Goal: Transaction & Acquisition: Purchase product/service

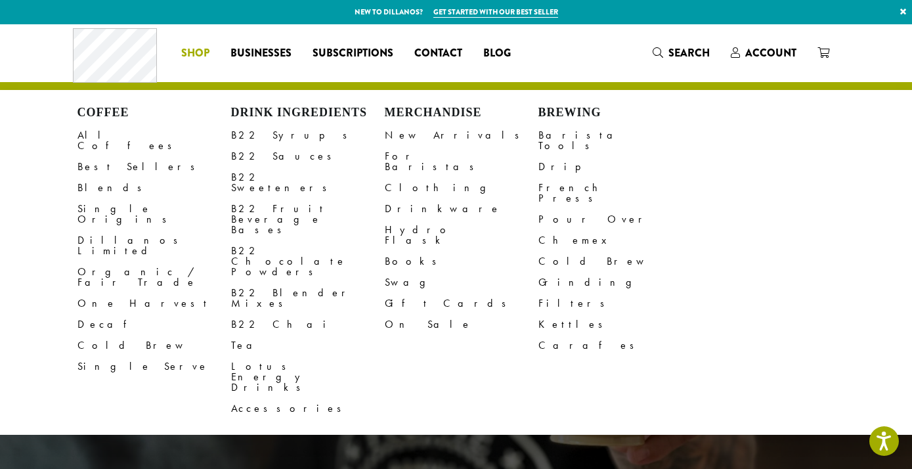
click at [191, 54] on span "Shop" at bounding box center [195, 53] width 28 height 16
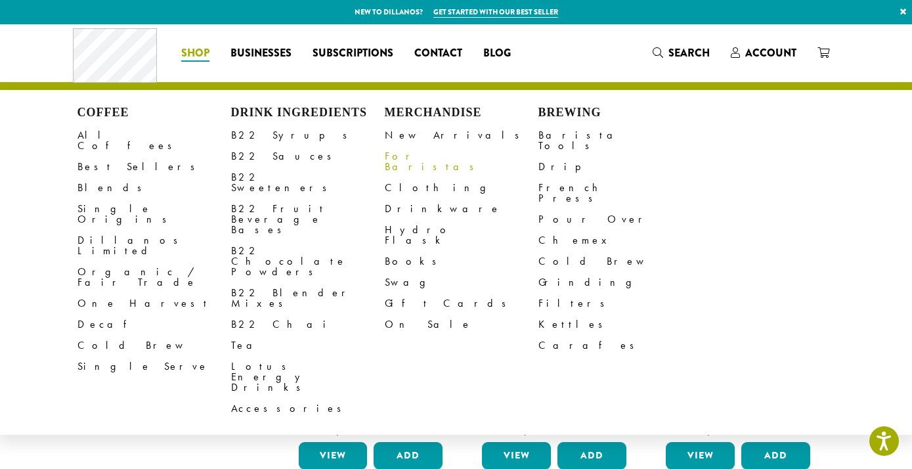
click at [414, 152] on link "For Baristas" at bounding box center [462, 162] width 154 height 32
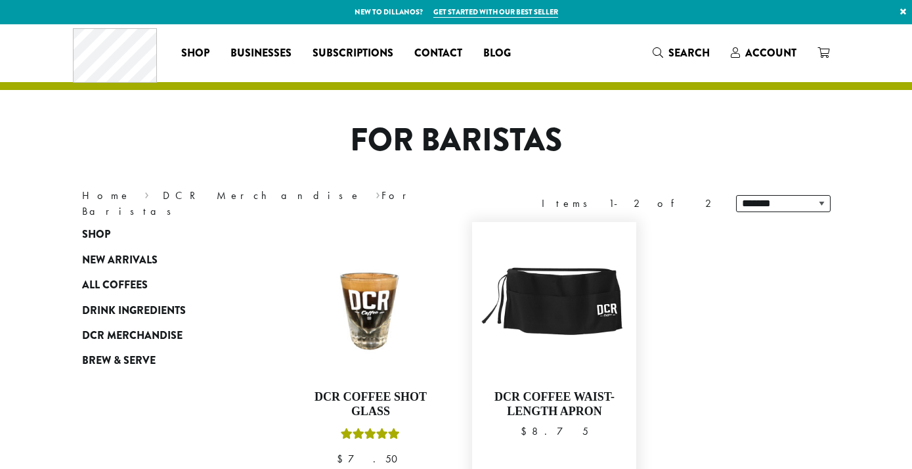
scroll to position [95, 0]
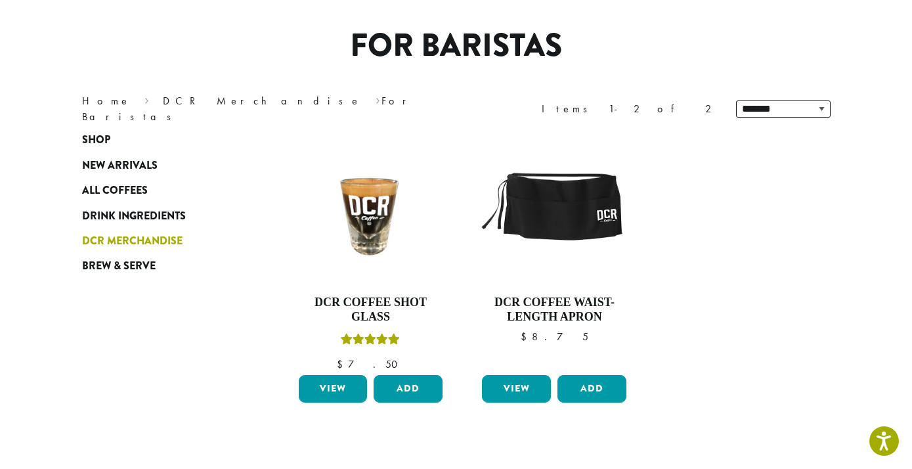
click at [108, 243] on span "DCR Merchandise" at bounding box center [132, 241] width 100 height 16
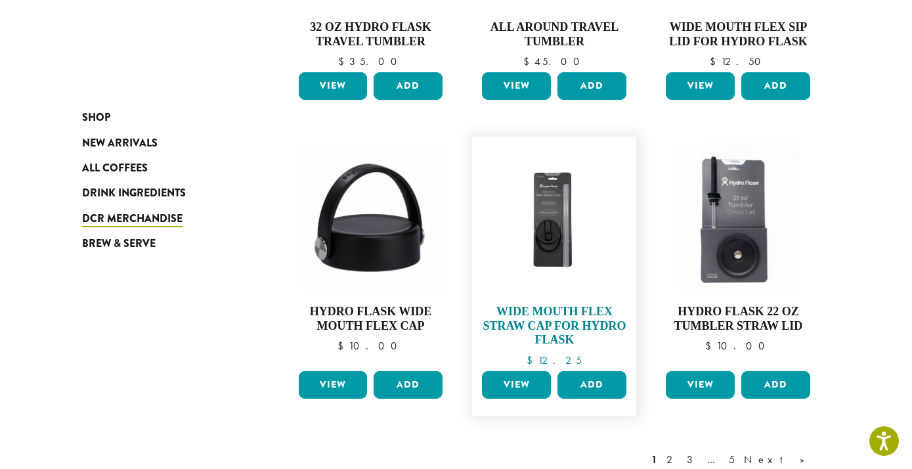
scroll to position [1064, 0]
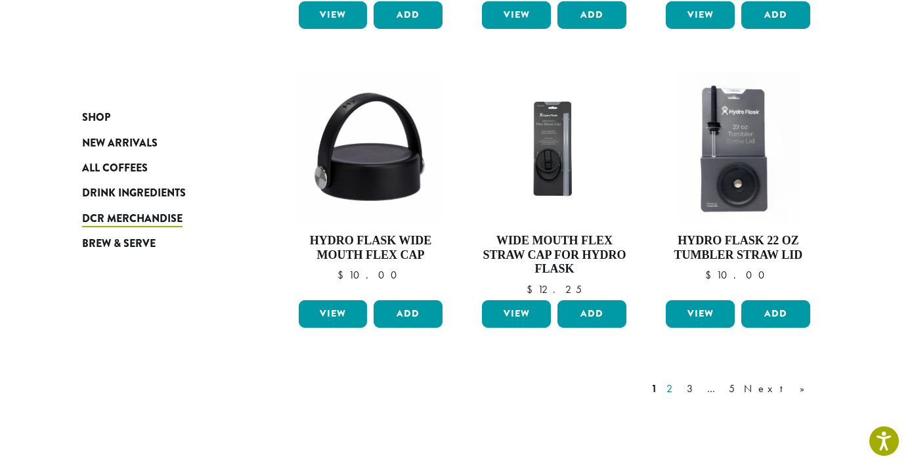
click at [680, 385] on link "2" at bounding box center [672, 389] width 16 height 16
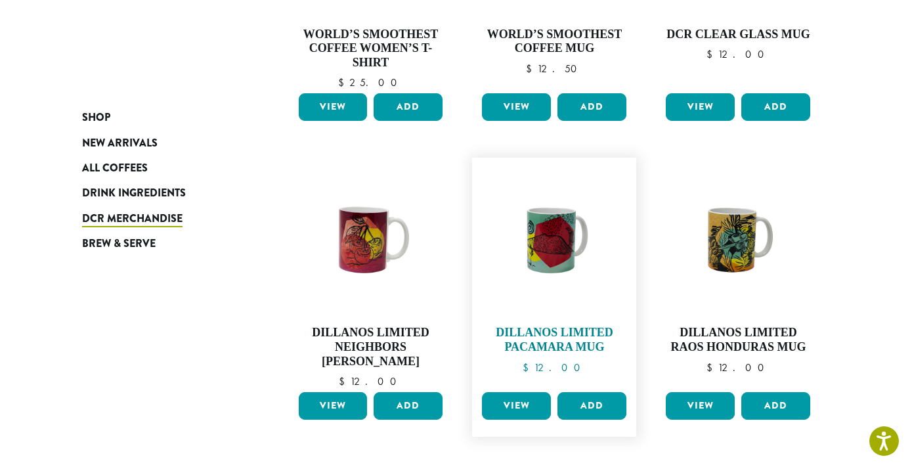
scroll to position [1002, 0]
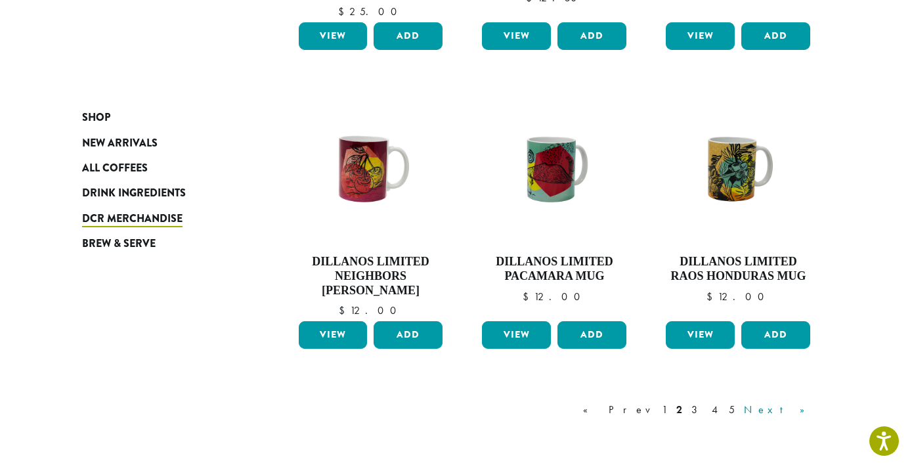
click at [806, 405] on link "Next »" at bounding box center [778, 410] width 75 height 16
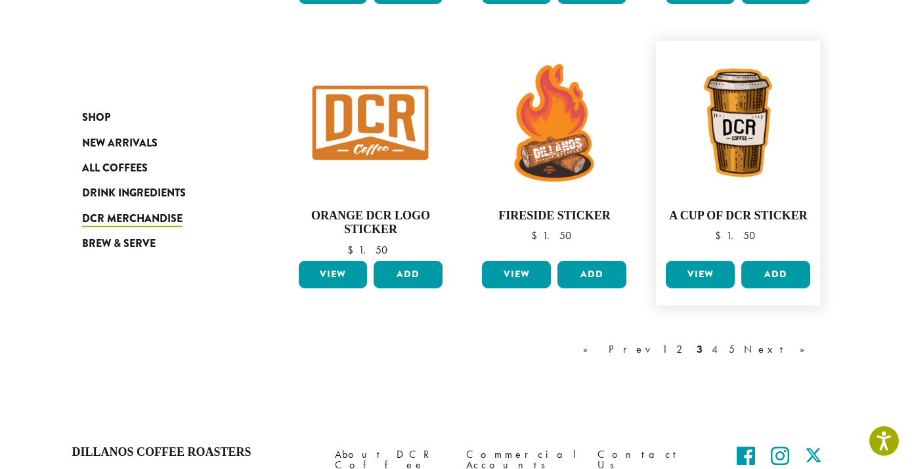
scroll to position [1073, 0]
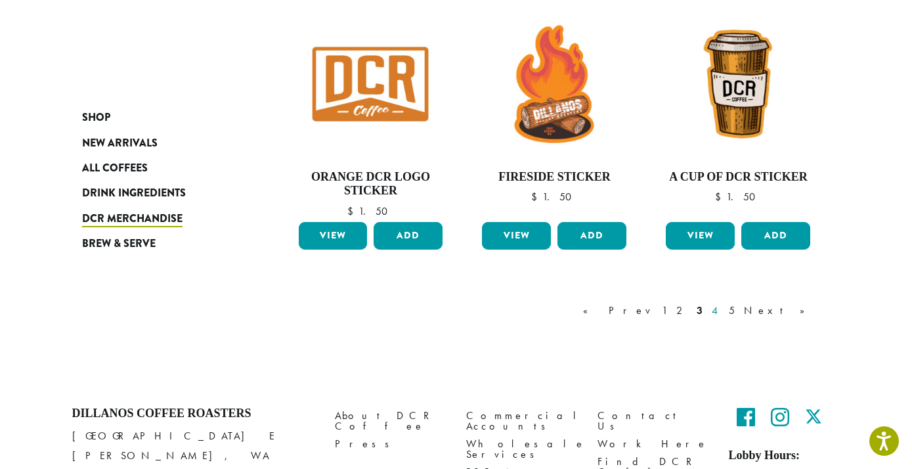
click at [722, 309] on link "4" at bounding box center [715, 311] width 13 height 16
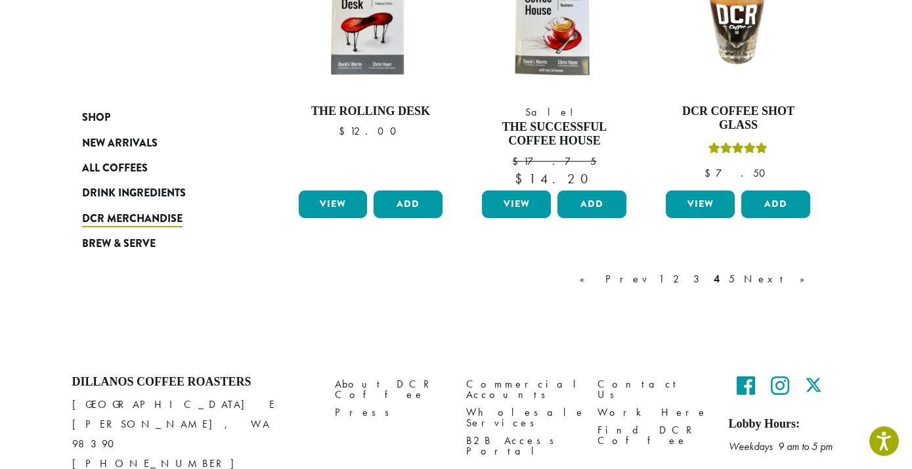
scroll to position [1144, 0]
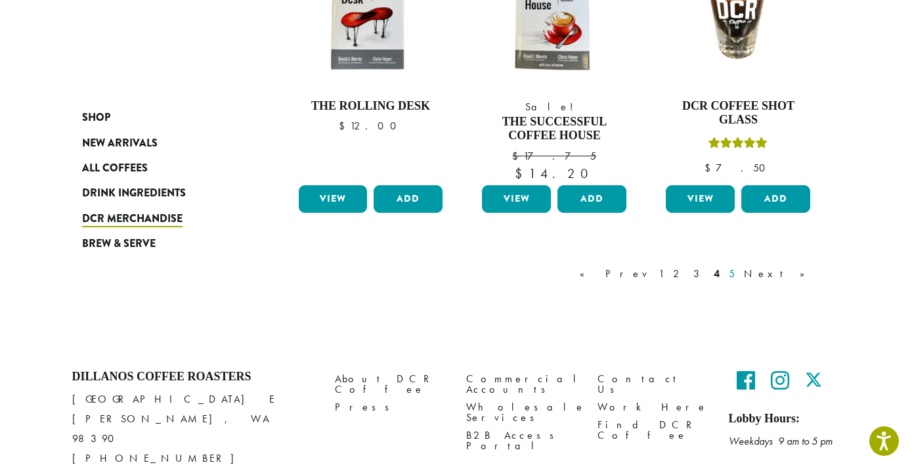
click at [737, 274] on link "5" at bounding box center [731, 274] width 11 height 16
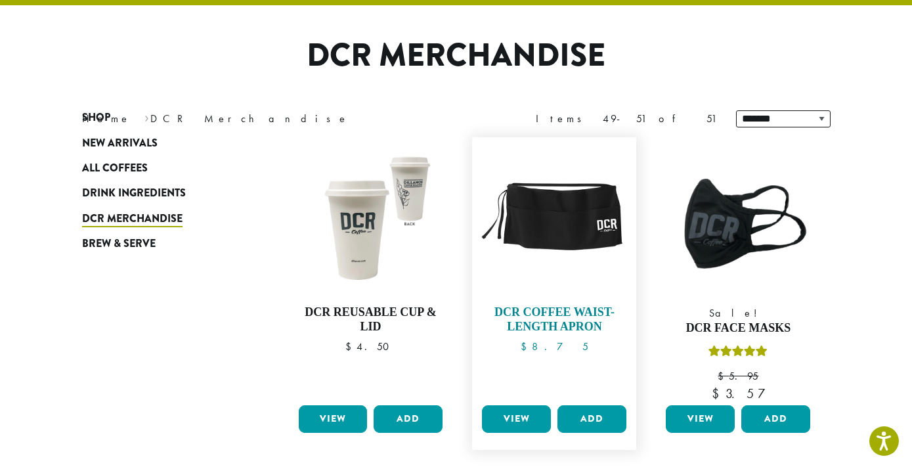
scroll to position [81, 0]
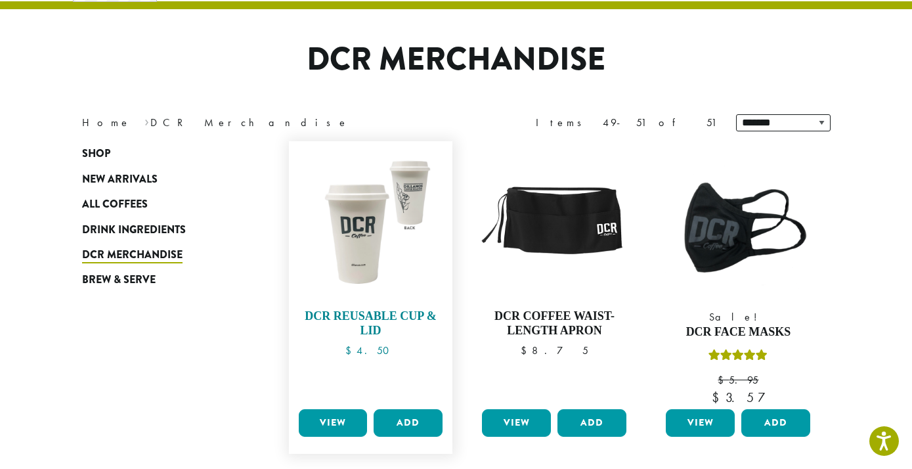
click at [393, 263] on img at bounding box center [370, 223] width 151 height 151
